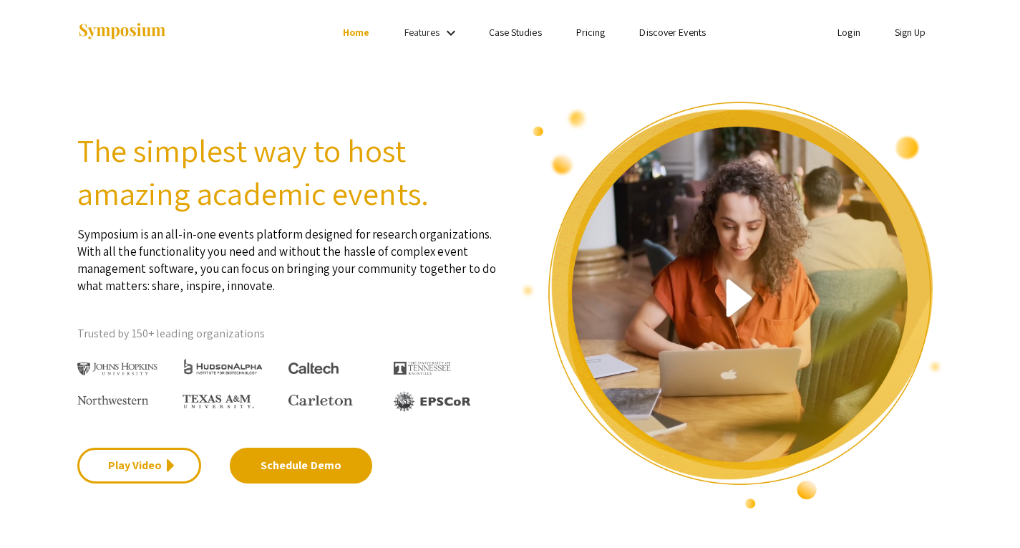
click at [124, 32] on img at bounding box center [121, 31] width 89 height 19
click at [847, 35] on link "Login" at bounding box center [849, 32] width 23 height 13
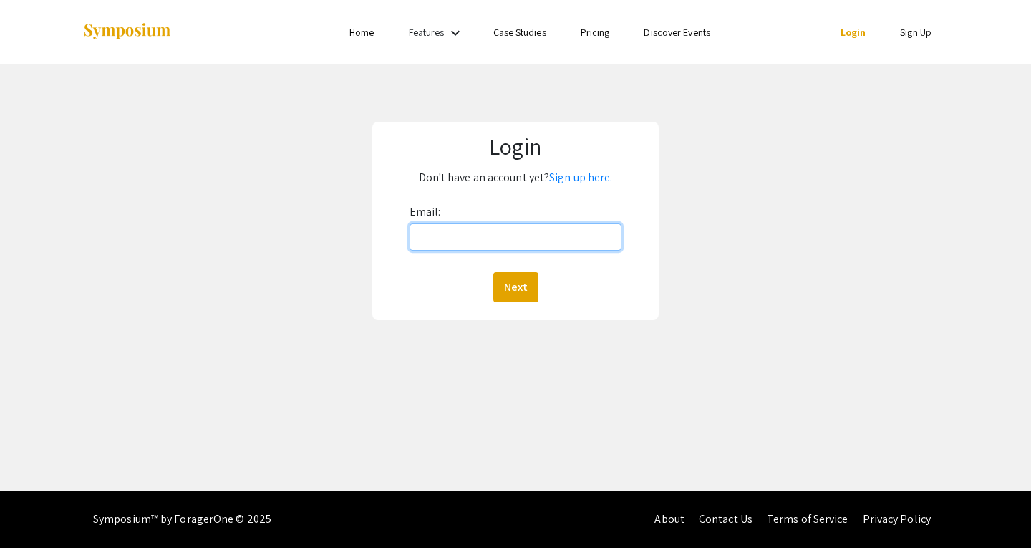
click at [465, 235] on input "Email:" at bounding box center [516, 236] width 213 height 27
type input "[EMAIL_ADDRESS][DOMAIN_NAME]"
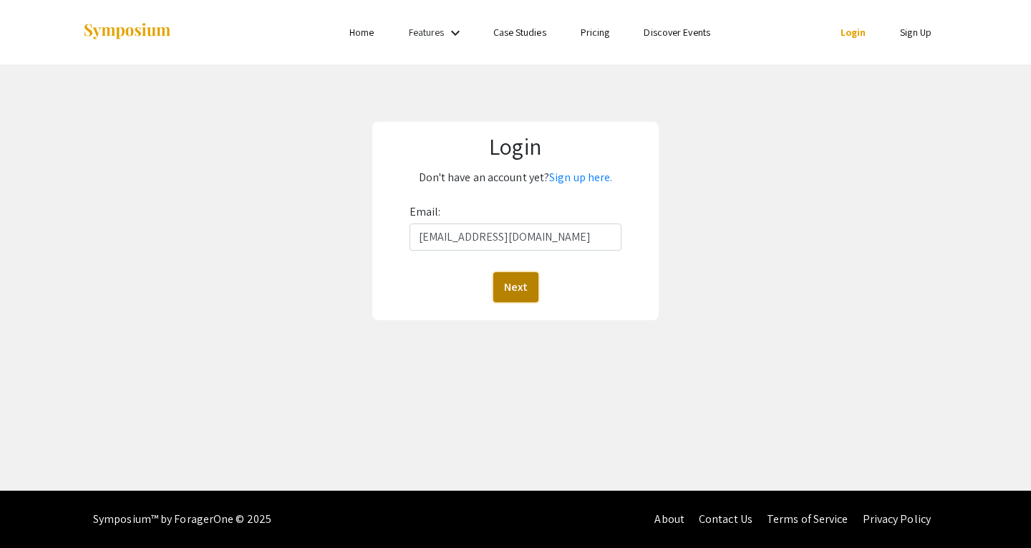
click at [507, 284] on button "Next" at bounding box center [515, 287] width 45 height 30
